Goal: Communication & Community: Answer question/provide support

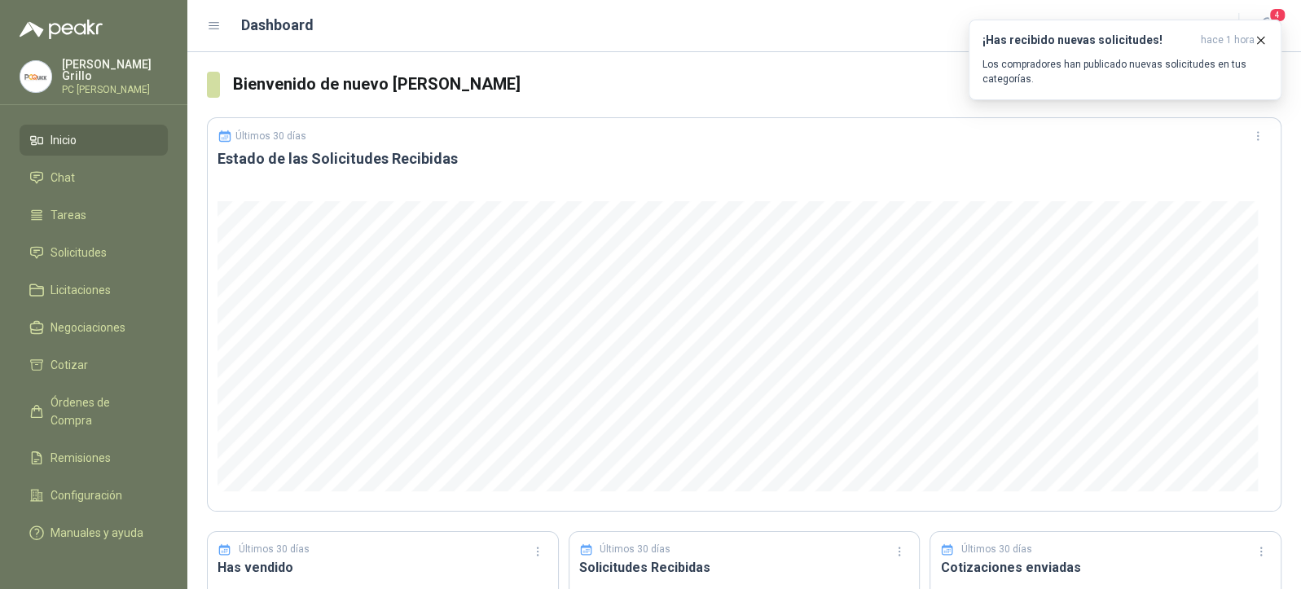
scroll to position [447, 0]
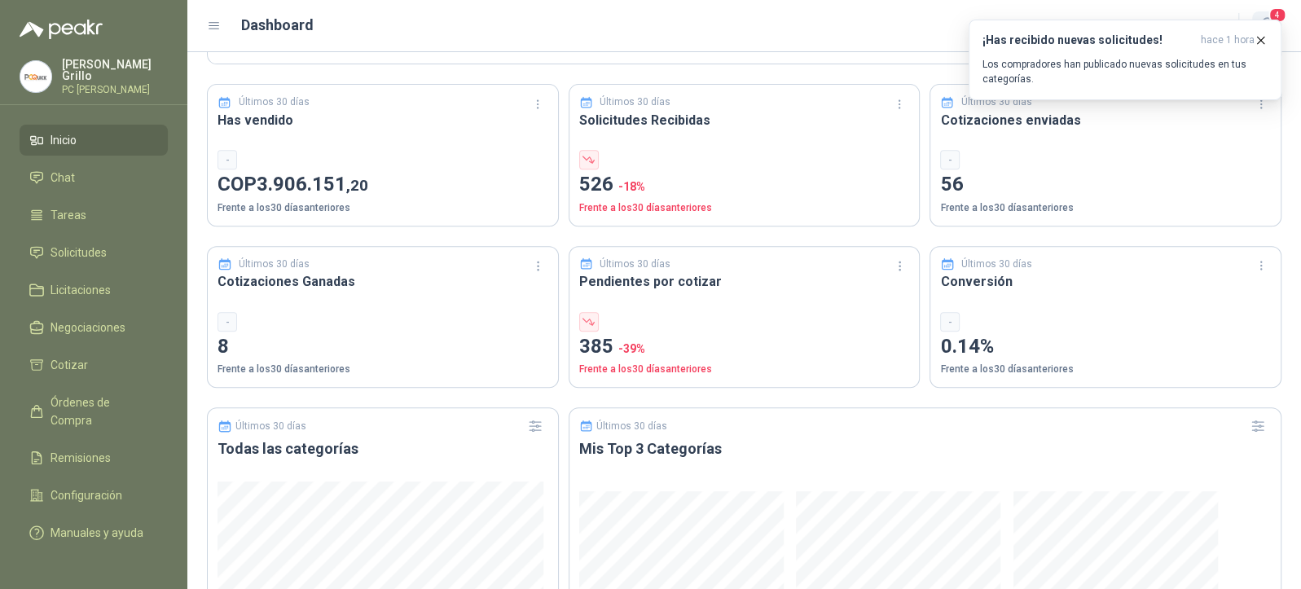
click at [1279, 12] on span "4" at bounding box center [1277, 14] width 18 height 15
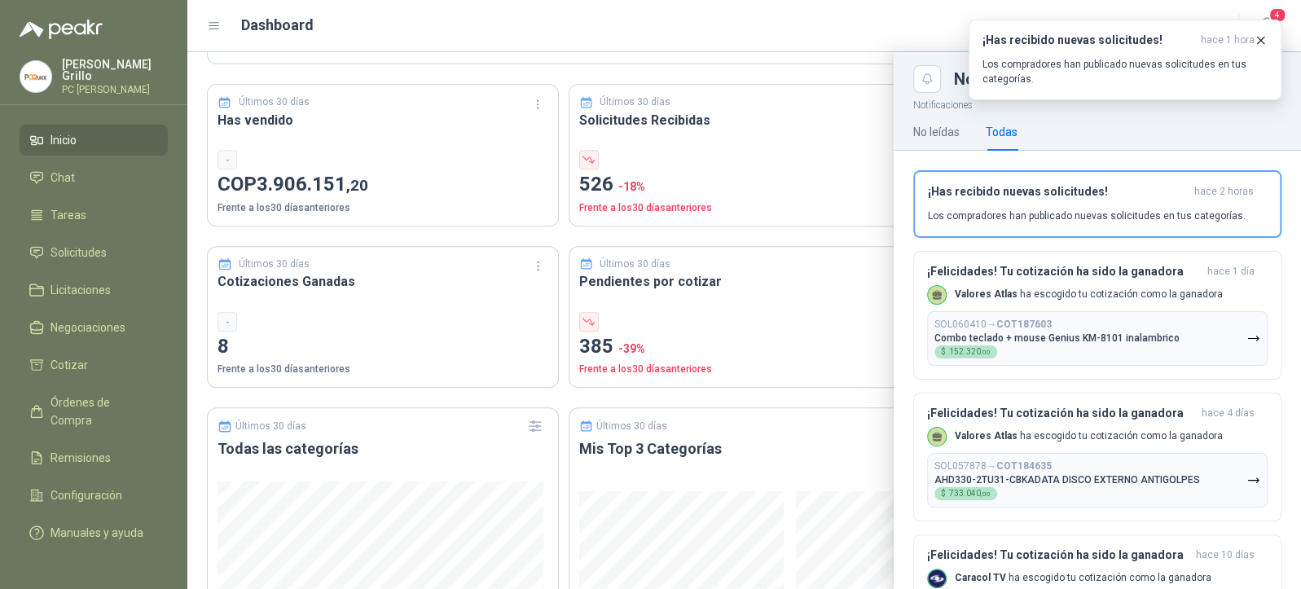
click at [1082, 135] on div "No leídas Todas" at bounding box center [1097, 131] width 368 height 37
click at [78, 258] on link "Solicitudes" at bounding box center [94, 252] width 148 height 31
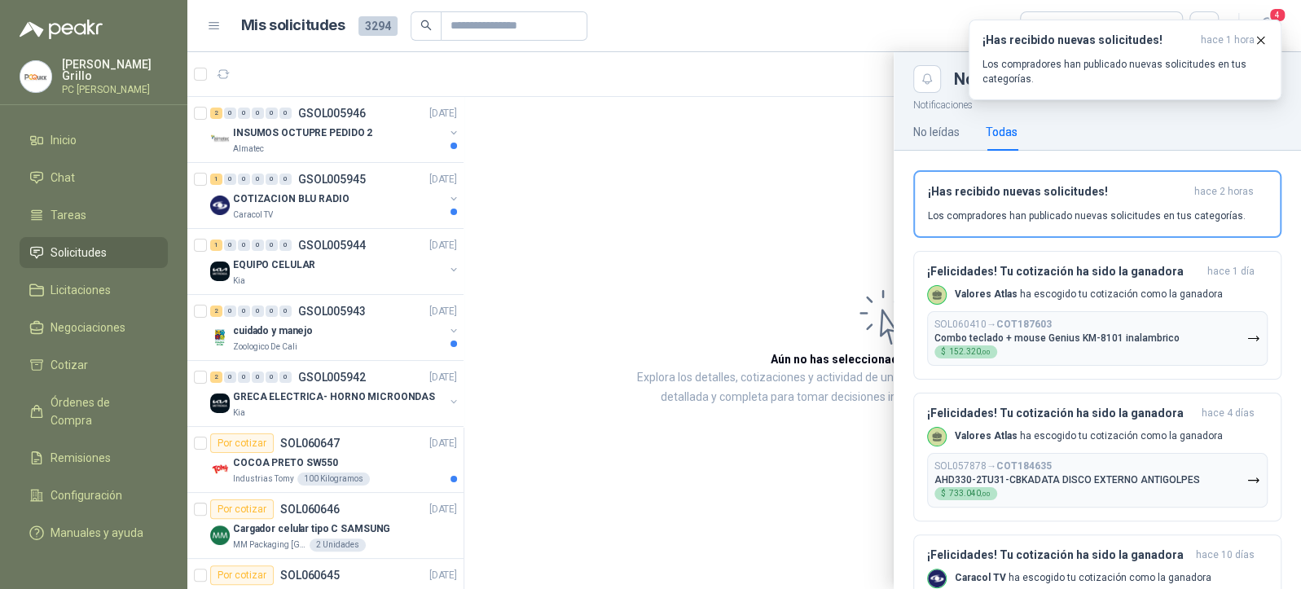
click at [263, 203] on div at bounding box center [743, 320] width 1113 height 537
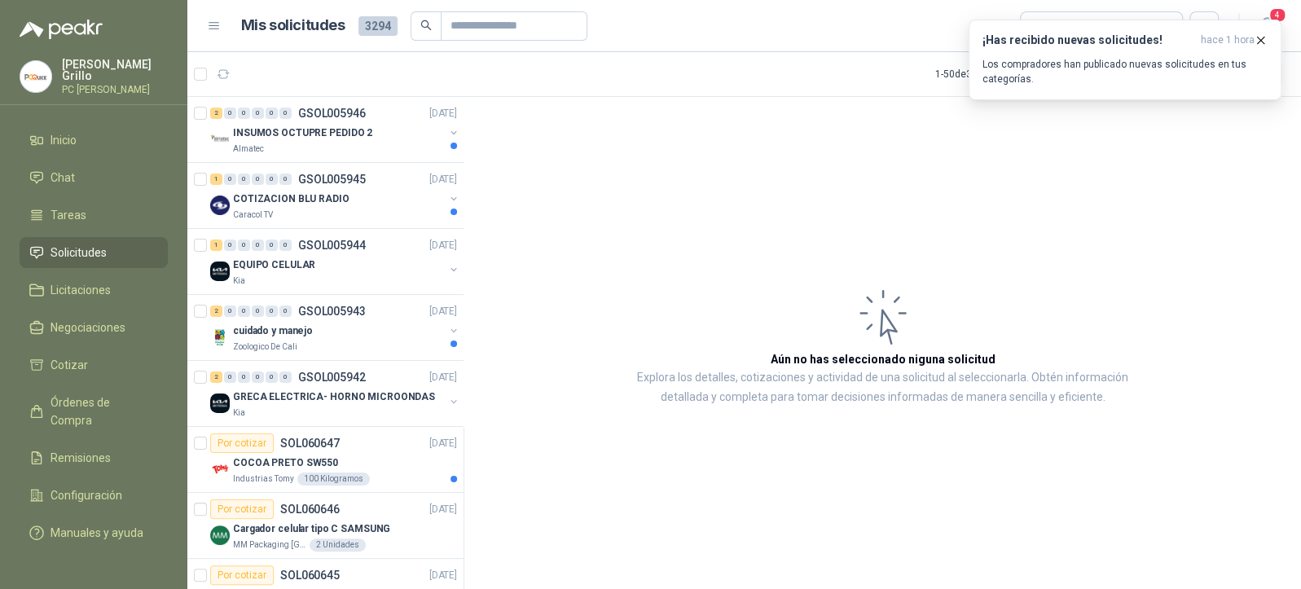
click at [263, 203] on p "COTIZACION BLU RADIO" at bounding box center [291, 198] width 116 height 15
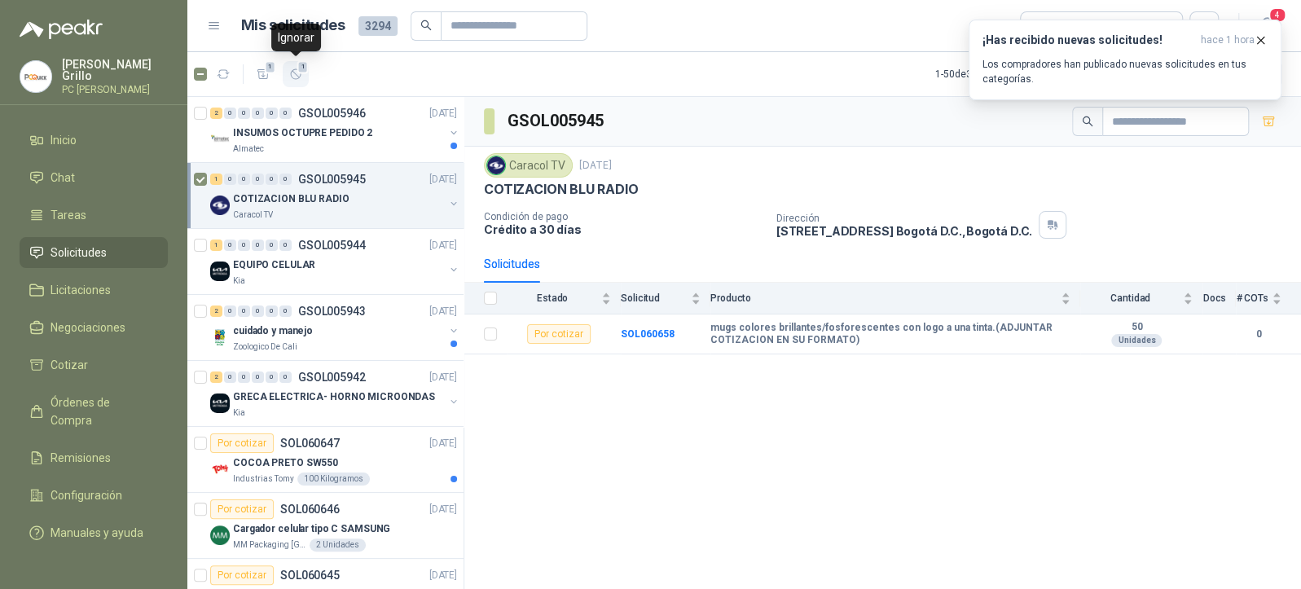
click at [304, 77] on button "1" at bounding box center [296, 74] width 26 height 26
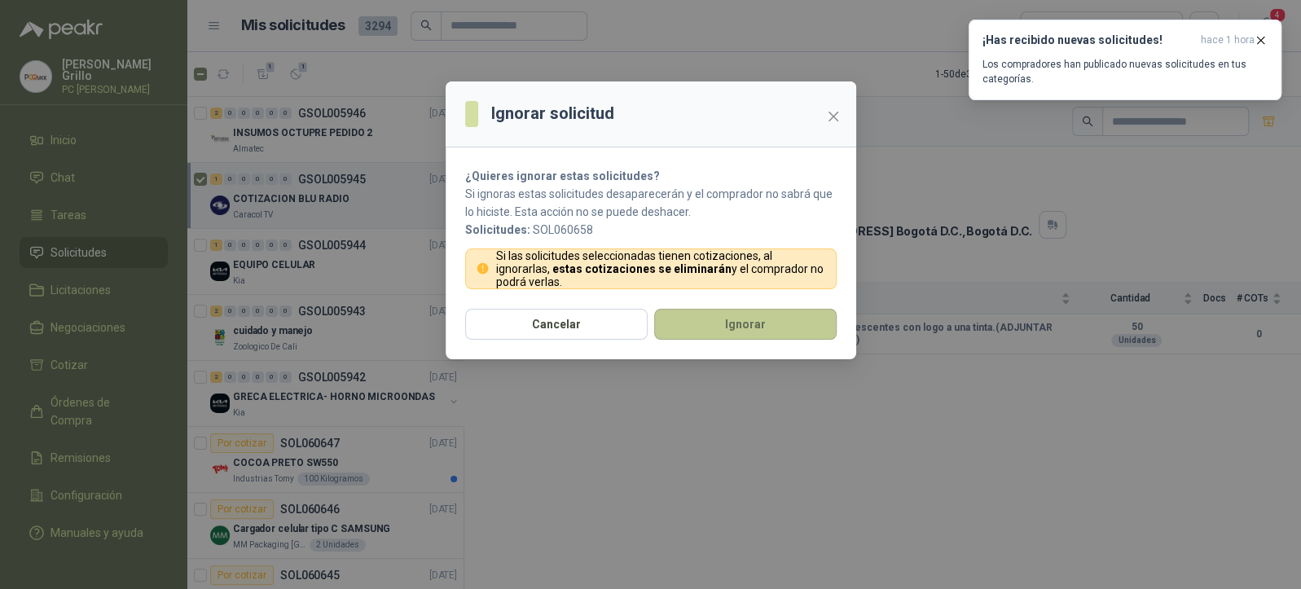
click at [689, 327] on button "Ignorar" at bounding box center [745, 324] width 182 height 31
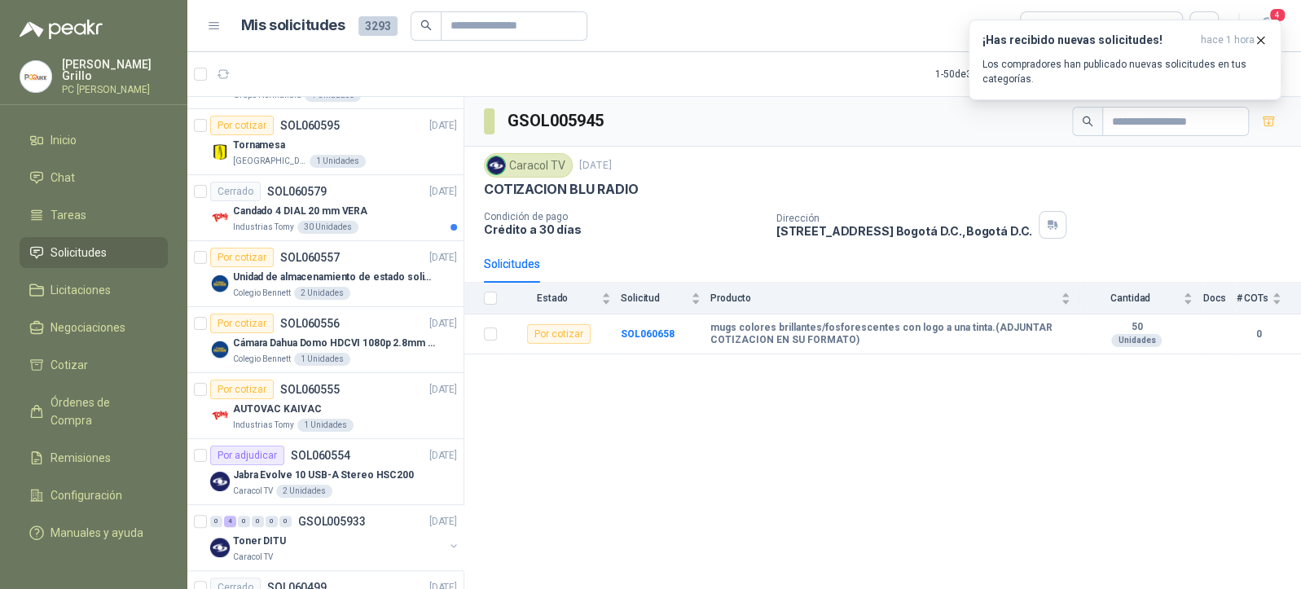
scroll to position [1086, 0]
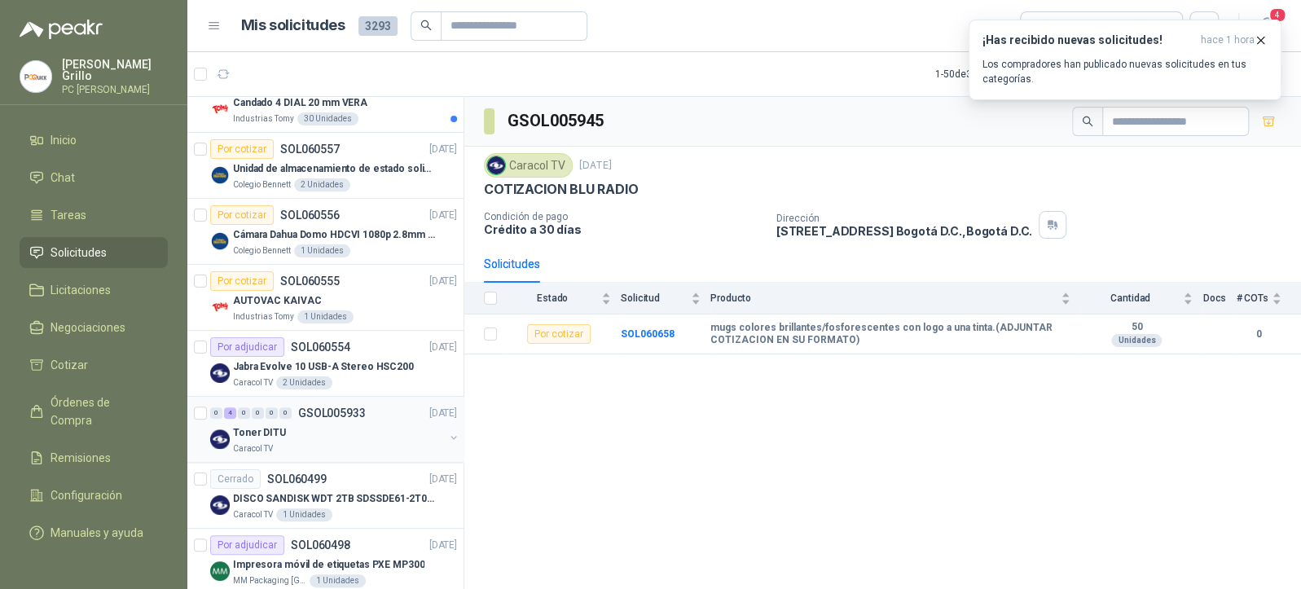
click at [355, 425] on div "Toner DITU" at bounding box center [338, 433] width 211 height 20
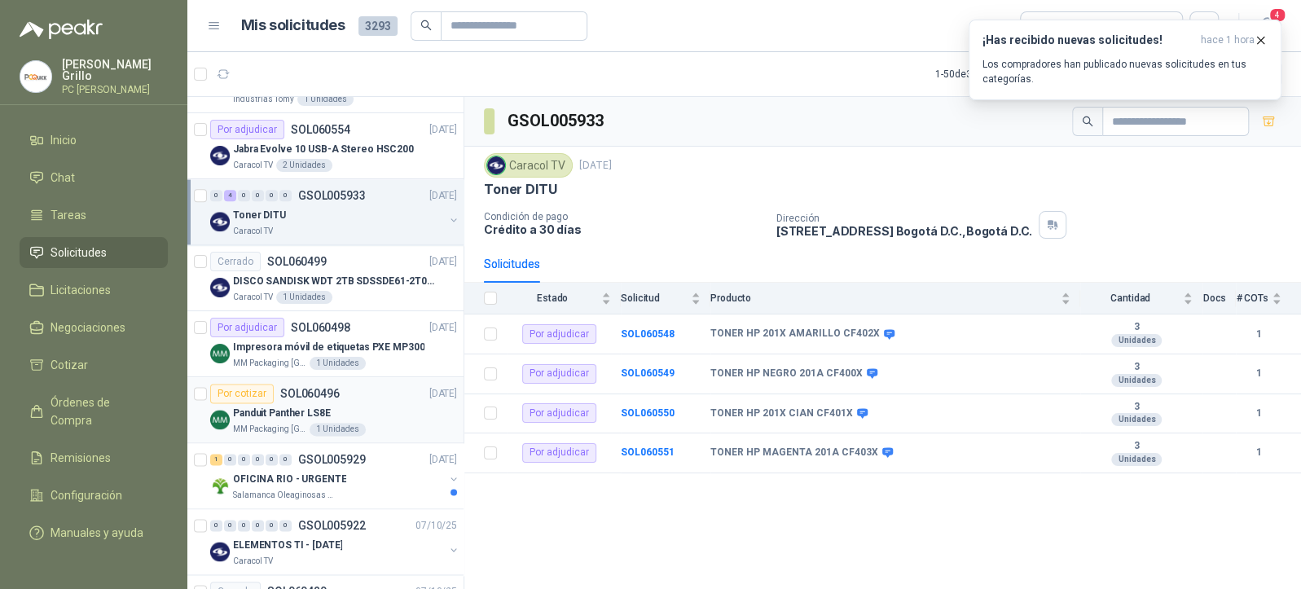
scroll to position [1412, 0]
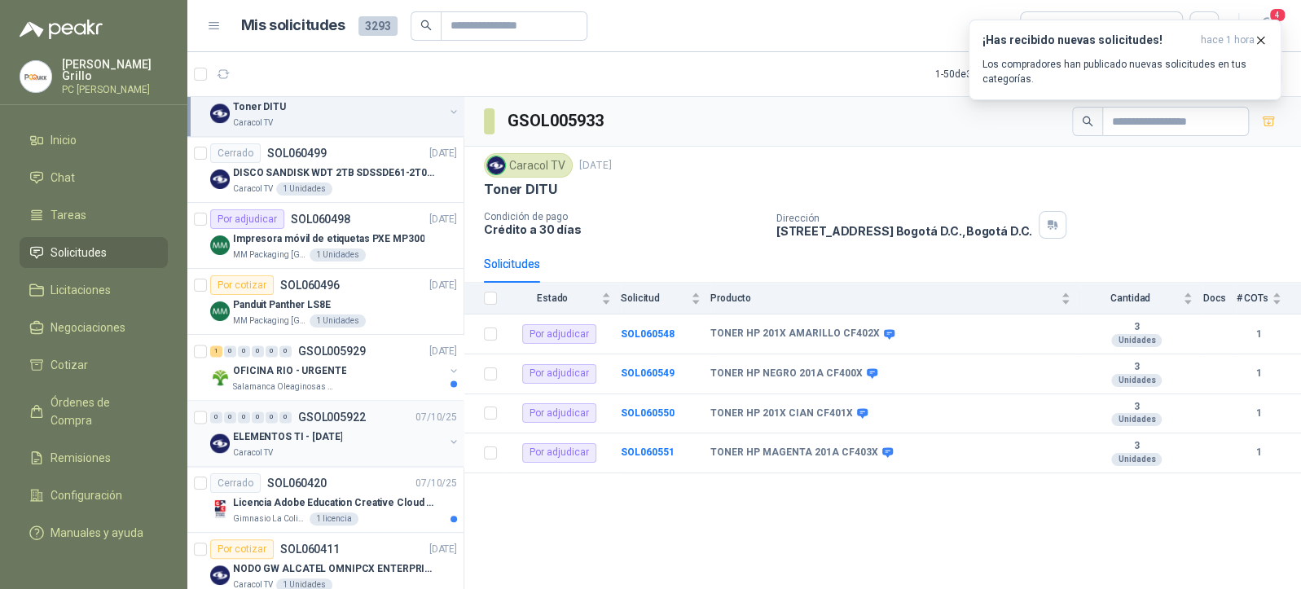
click at [328, 415] on p "GSOL005922" at bounding box center [332, 416] width 68 height 11
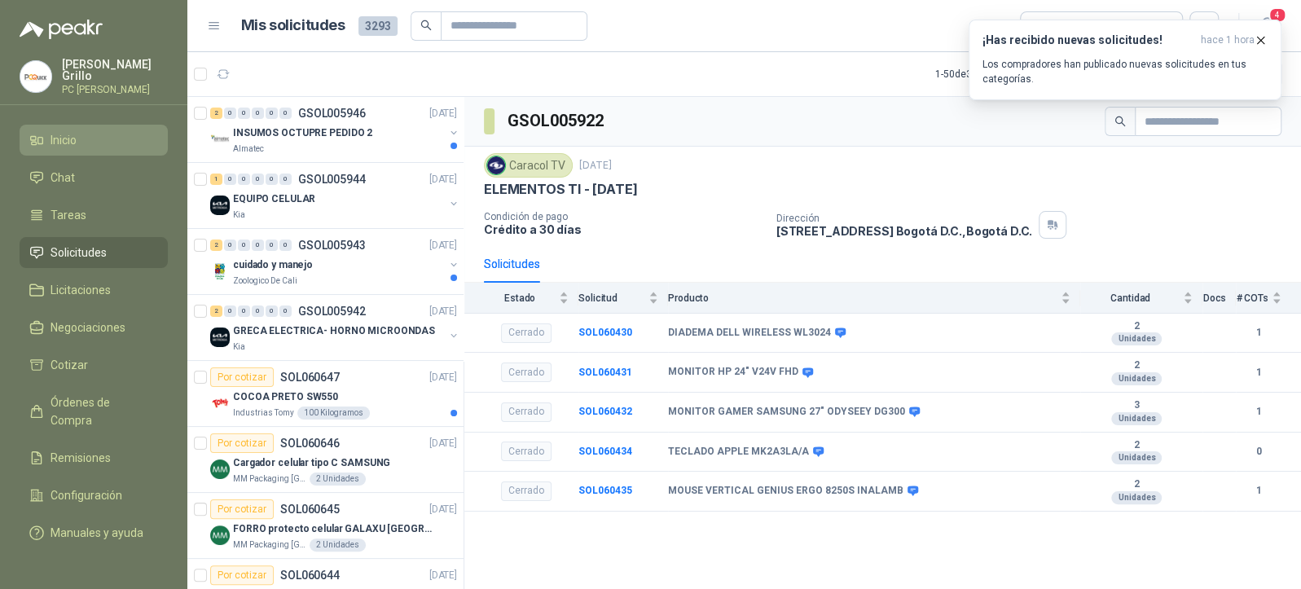
click at [74, 138] on span "Inicio" at bounding box center [63, 140] width 26 height 18
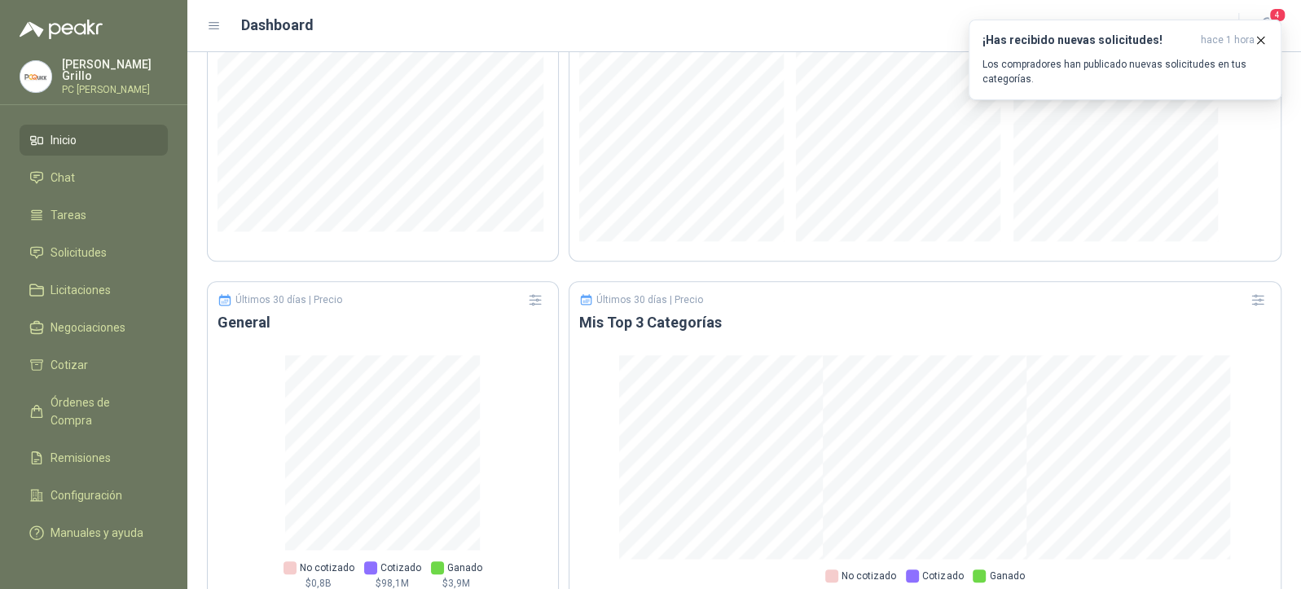
scroll to position [990, 0]
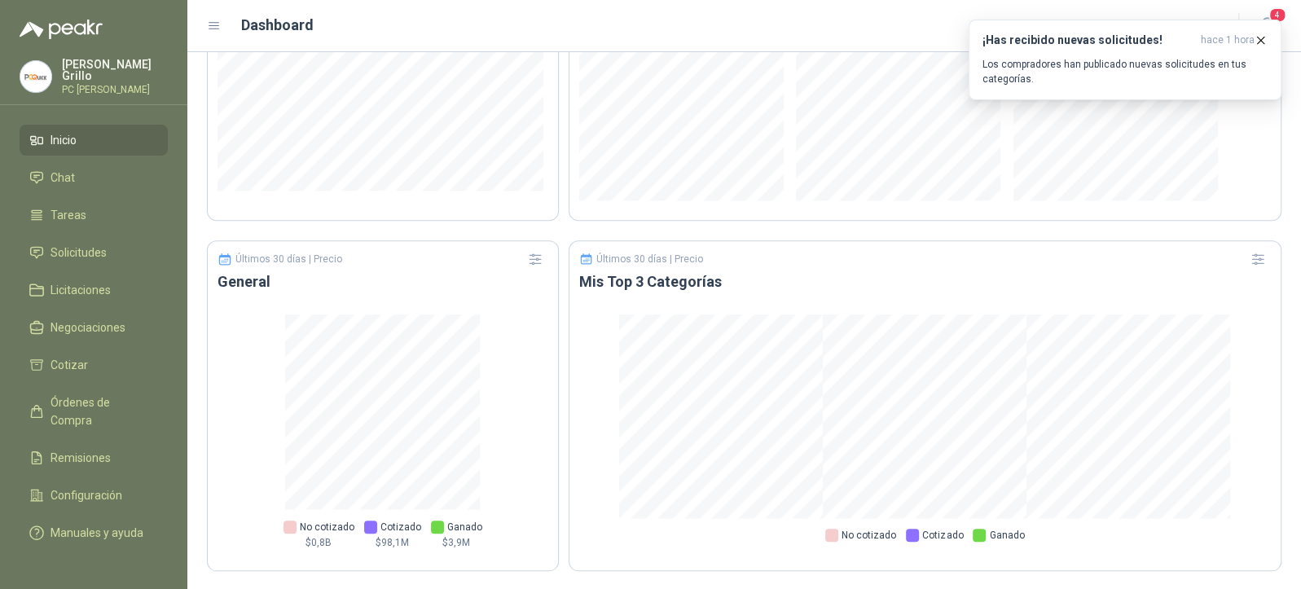
click at [56, 140] on span "Inicio" at bounding box center [63, 140] width 26 height 18
click at [59, 183] on link "Chat" at bounding box center [94, 177] width 148 height 31
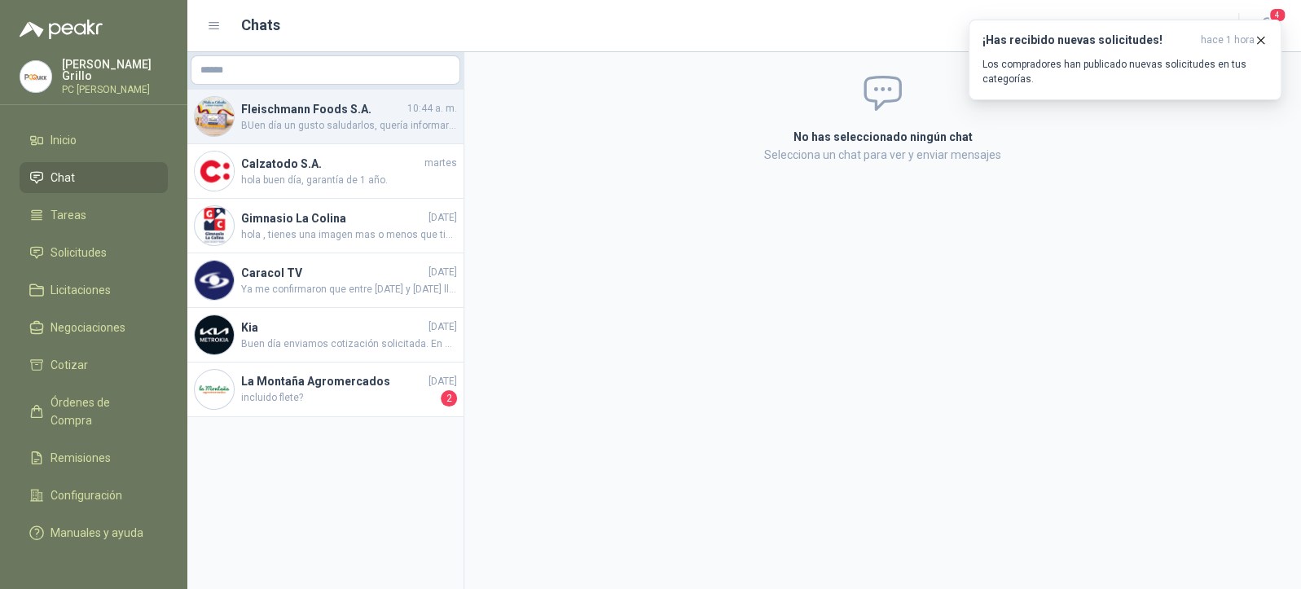
click at [278, 138] on div "[PERSON_NAME] Foods S.A. 10:44 a. m. BUen día un gusto saludarlos, quería infor…" at bounding box center [325, 117] width 276 height 55
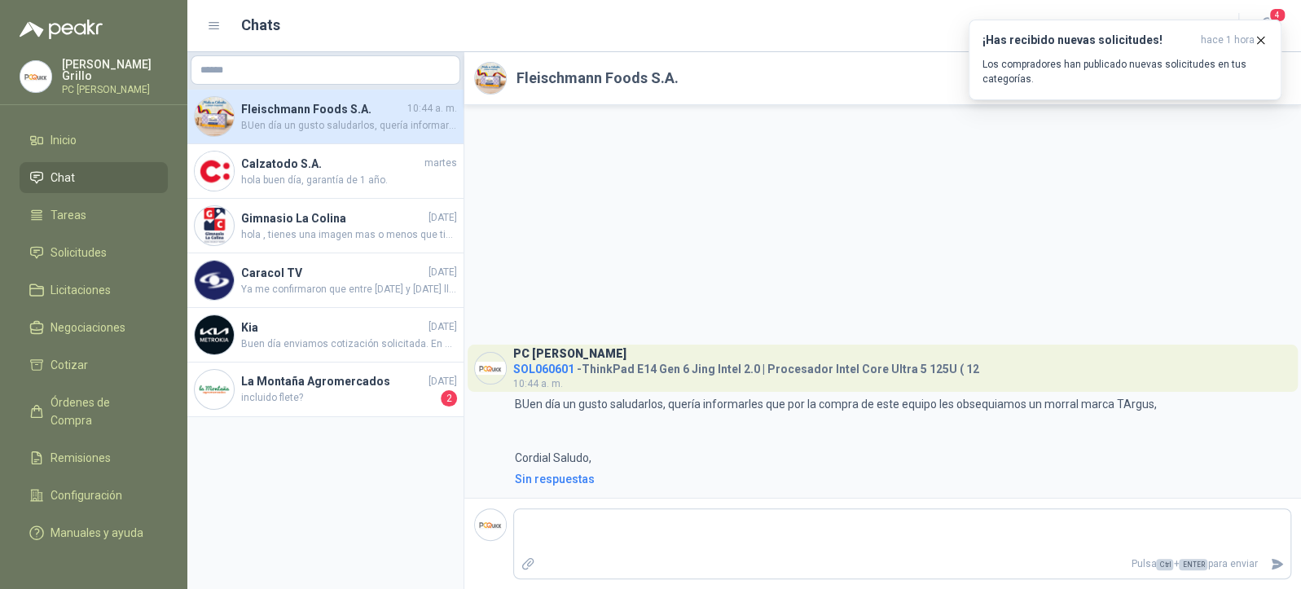
click at [94, 74] on p "[PERSON_NAME]" at bounding box center [115, 70] width 106 height 23
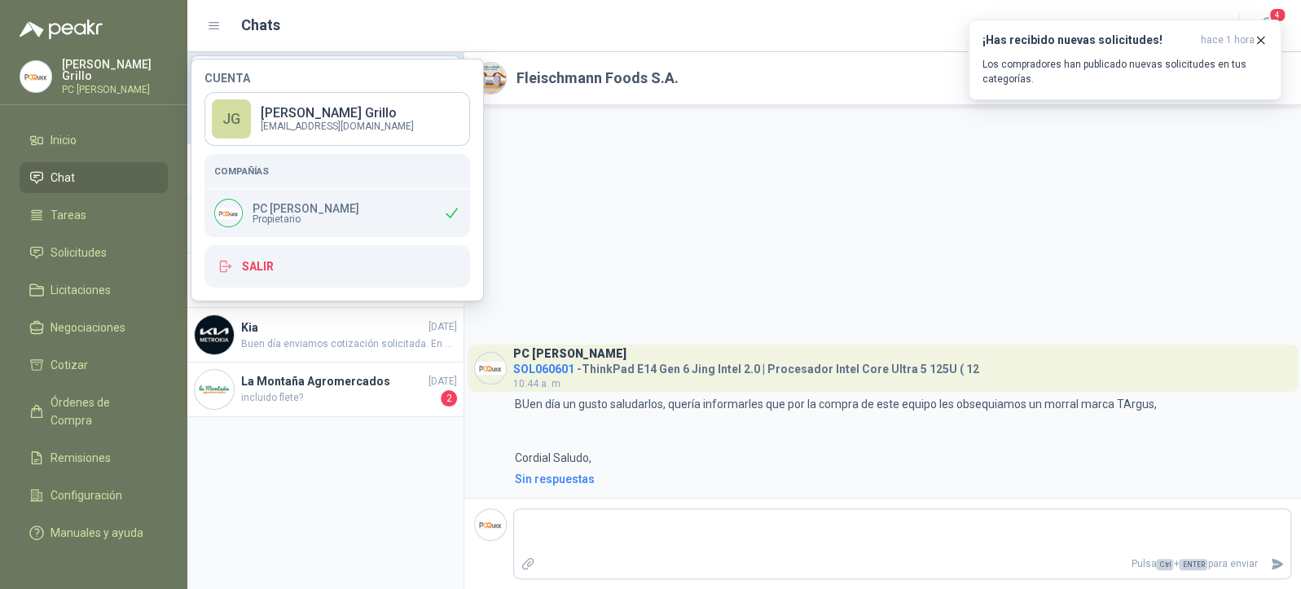
click at [78, 67] on p "[PERSON_NAME]" at bounding box center [115, 70] width 106 height 23
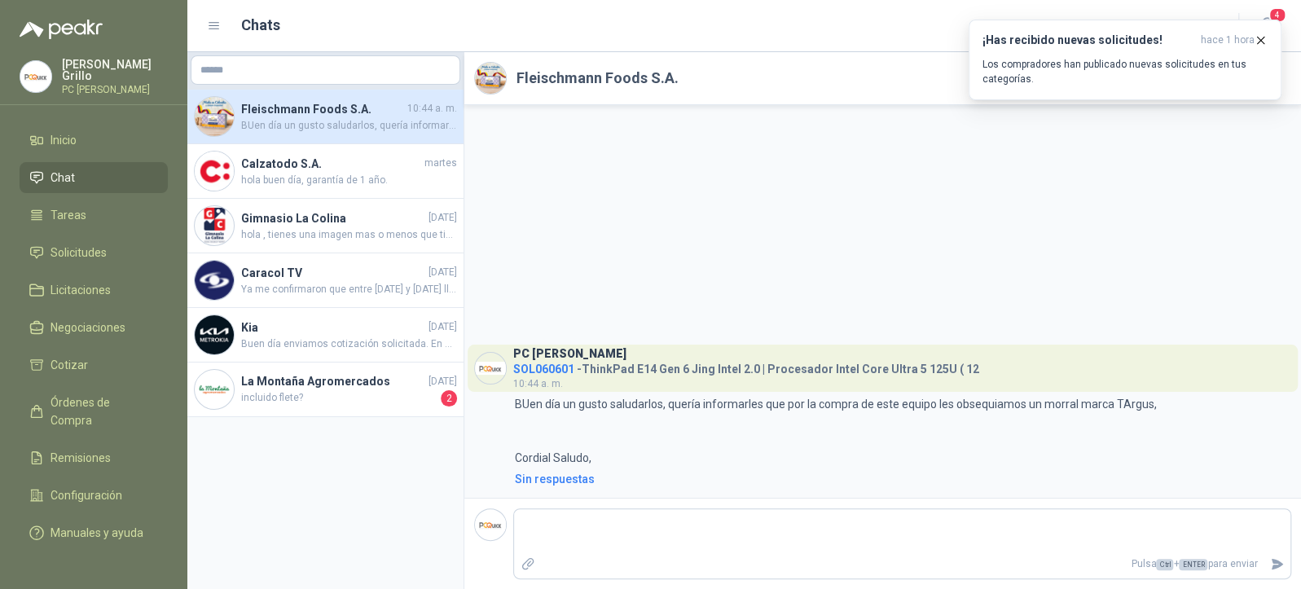
click at [86, 69] on p "[PERSON_NAME]" at bounding box center [115, 70] width 106 height 23
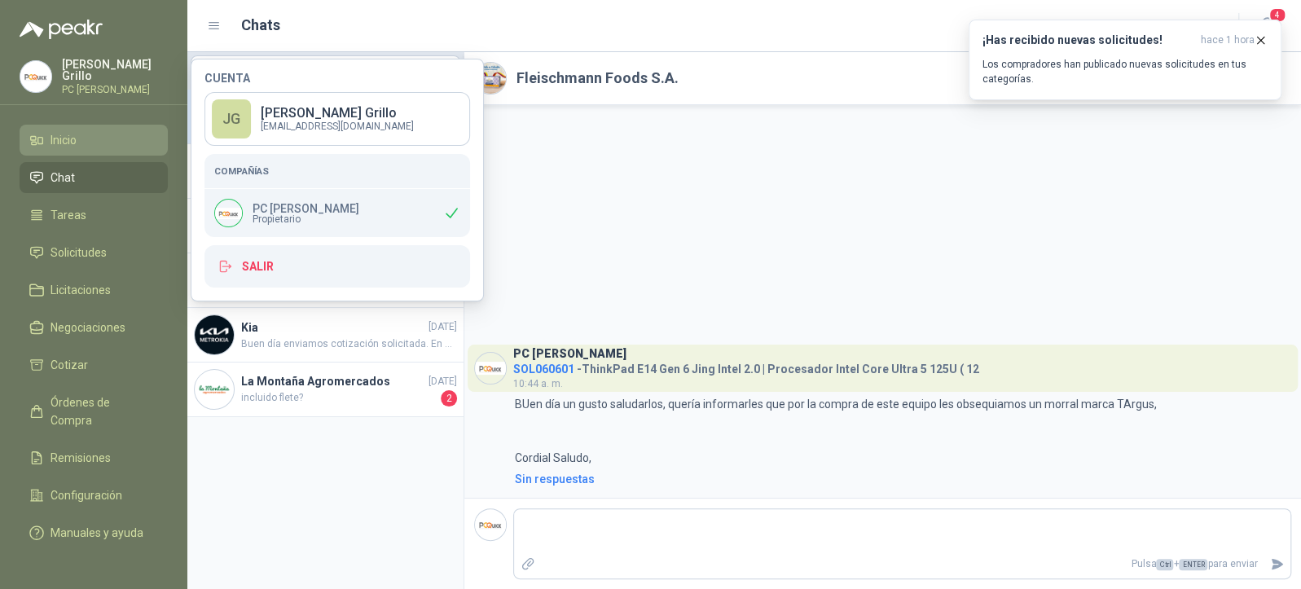
click at [67, 143] on span "Inicio" at bounding box center [63, 140] width 26 height 18
